Goal: Find specific page/section

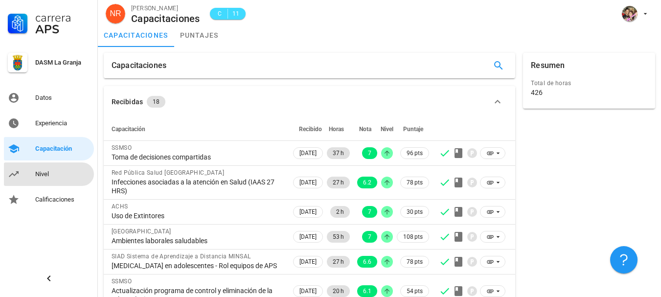
click at [47, 171] on div "Nivel" at bounding box center [62, 174] width 55 height 8
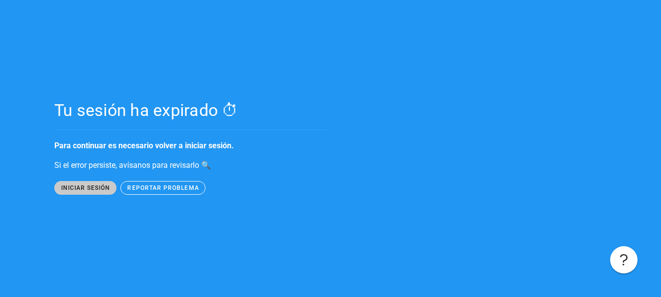
click at [91, 188] on span "iniciar sesión" at bounding box center [85, 188] width 50 height 7
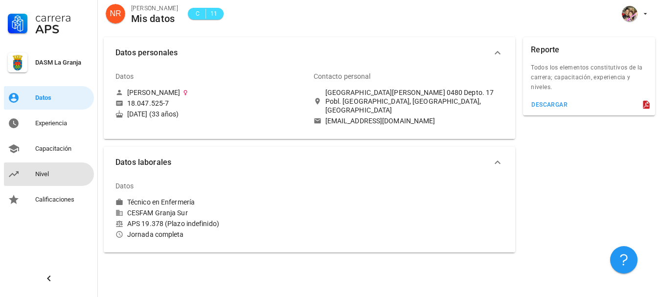
click at [47, 179] on div "Nivel" at bounding box center [62, 174] width 55 height 16
